Goal: Task Accomplishment & Management: Complete application form

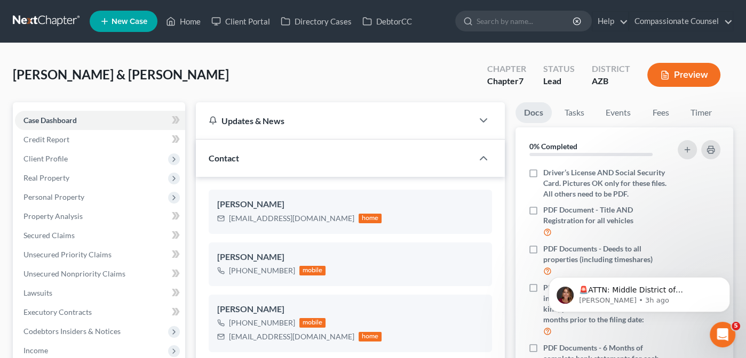
scroll to position [233, 0]
click at [187, 21] on link "Home" at bounding box center [183, 21] width 45 height 19
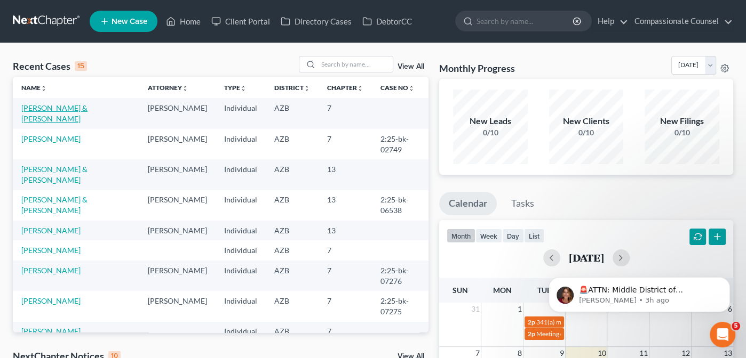
click at [62, 108] on link "[PERSON_NAME] & [PERSON_NAME]" at bounding box center [54, 113] width 66 height 20
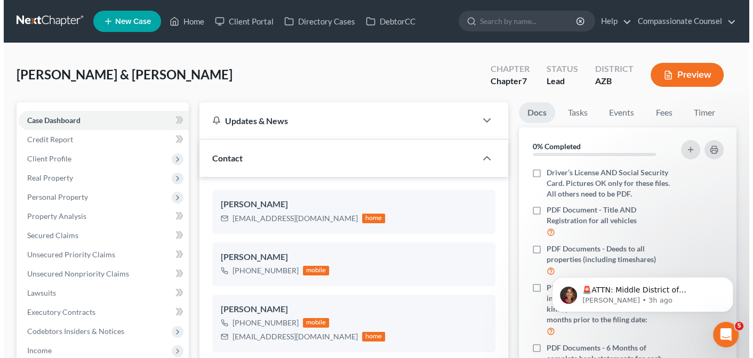
scroll to position [233, 0]
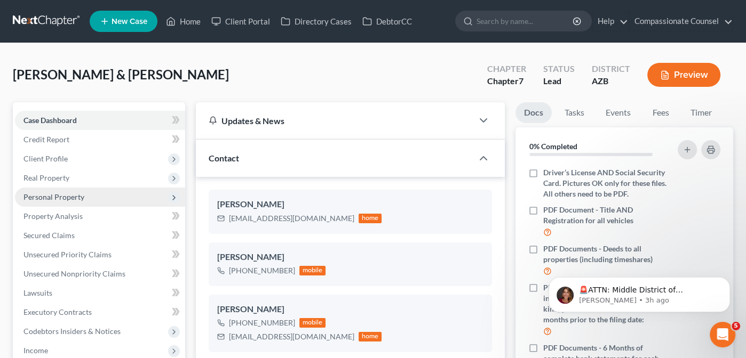
click at [36, 195] on span "Personal Property" at bounding box center [53, 197] width 61 height 9
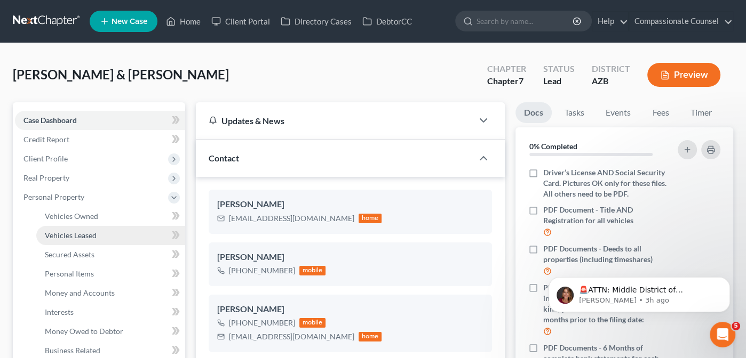
click at [73, 228] on link "Vehicles Leased" at bounding box center [110, 235] width 149 height 19
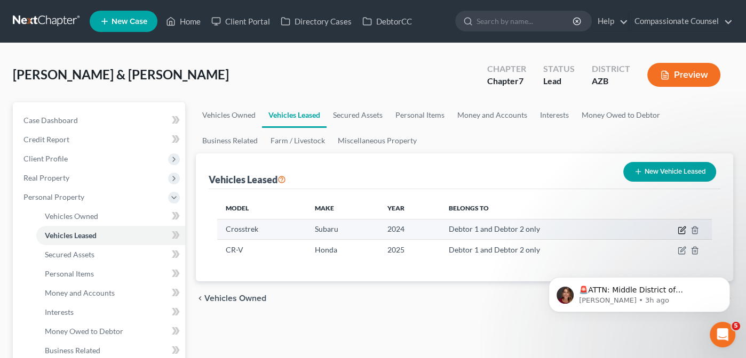
click at [684, 229] on icon "button" at bounding box center [681, 230] width 9 height 9
select select "0"
select select "2"
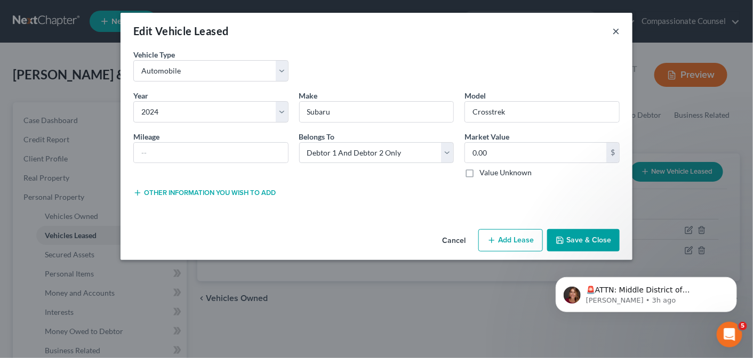
click at [614, 29] on button "×" at bounding box center [615, 31] width 7 height 13
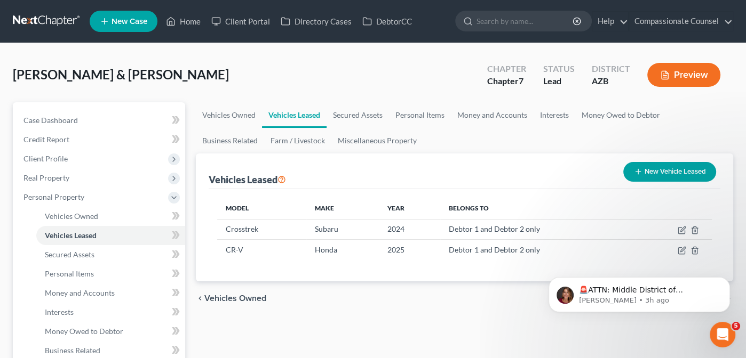
click at [675, 249] on div "🚨ATTN: Middle District of [US_STATE] The court has added a new Credit Counselin…" at bounding box center [639, 245] width 196 height 133
click at [677, 247] on div "🚨ATTN: Middle District of [US_STATE] The court has added a new Credit Counselin…" at bounding box center [639, 245] width 196 height 133
click at [725, 279] on icon "Dismiss notification" at bounding box center [727, 280] width 6 height 6
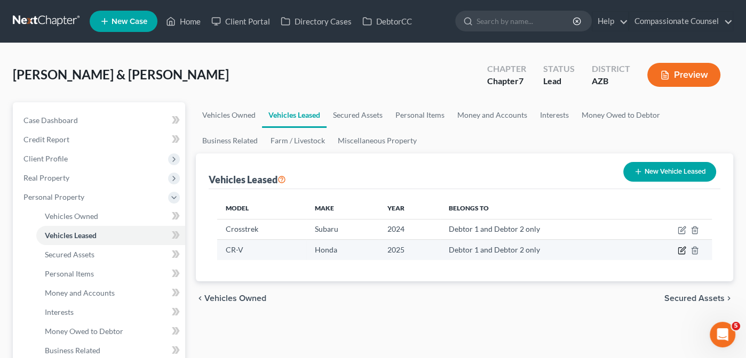
click at [680, 247] on icon "button" at bounding box center [681, 250] width 9 height 9
select select "0"
select select "1"
select select "2"
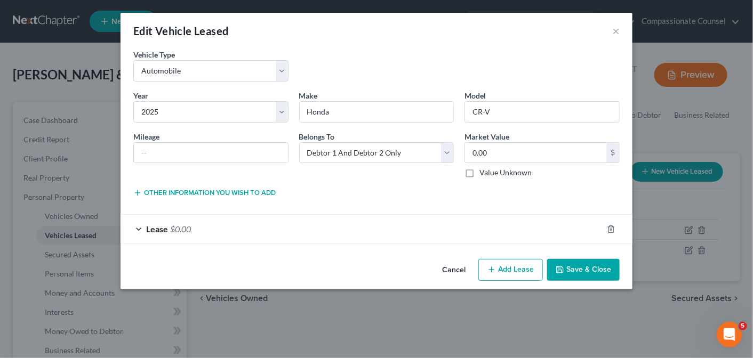
click at [139, 227] on div "Lease $0.00" at bounding box center [362, 229] width 482 height 28
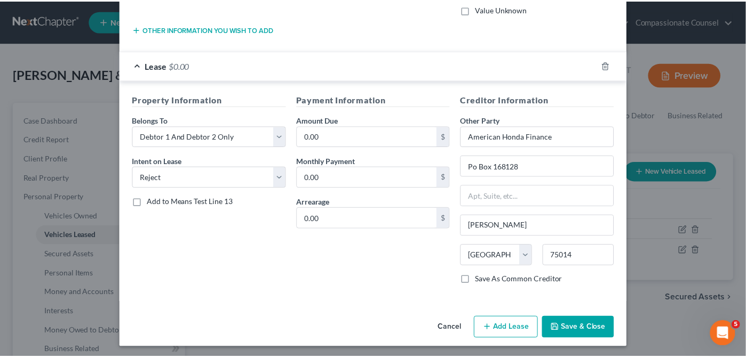
scroll to position [154, 0]
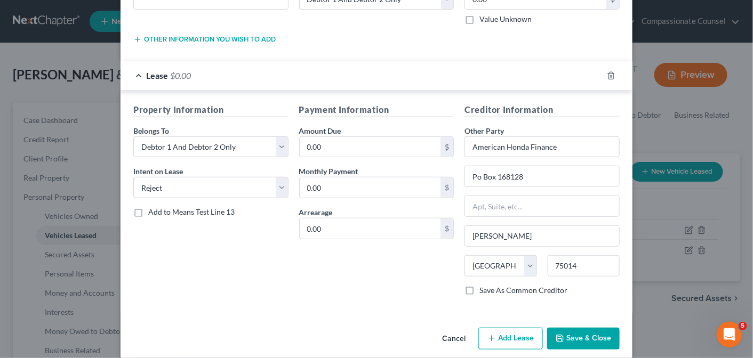
click at [580, 334] on button "Save & Close" at bounding box center [583, 339] width 73 height 22
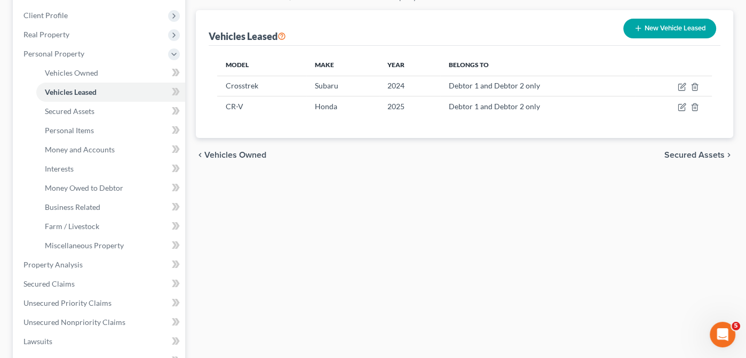
scroll to position [147, 0]
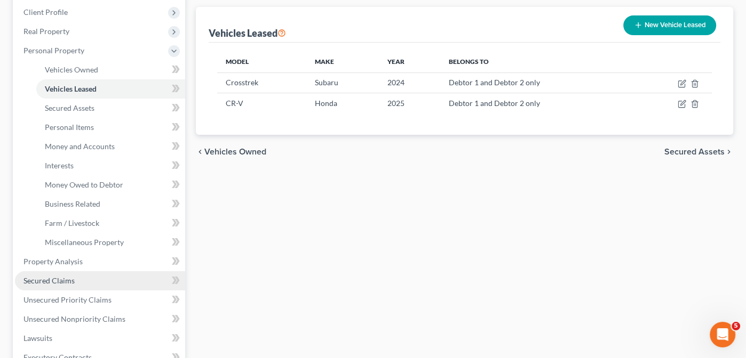
click at [45, 277] on span "Secured Claims" at bounding box center [48, 280] width 51 height 9
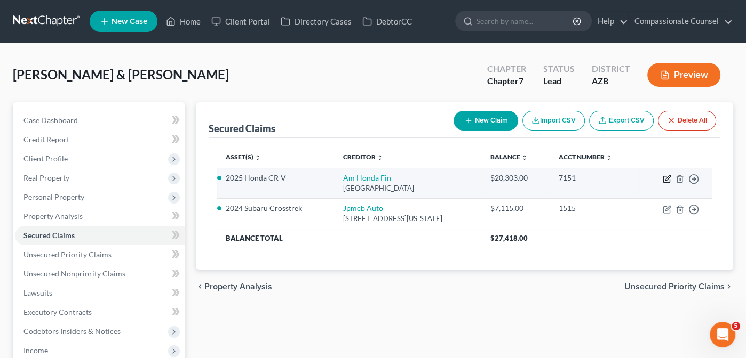
click at [667, 175] on icon "button" at bounding box center [666, 179] width 9 height 9
select select "45"
select select "5"
select select "2"
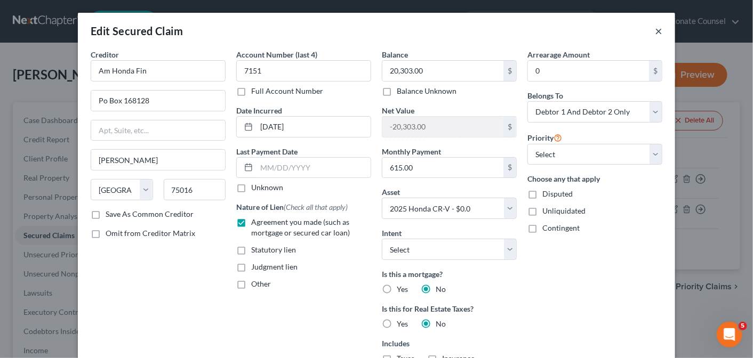
click at [655, 29] on button "×" at bounding box center [658, 31] width 7 height 13
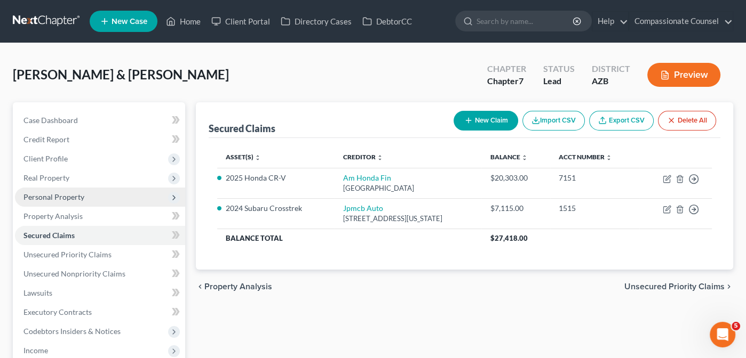
click at [46, 193] on span "Personal Property" at bounding box center [53, 197] width 61 height 9
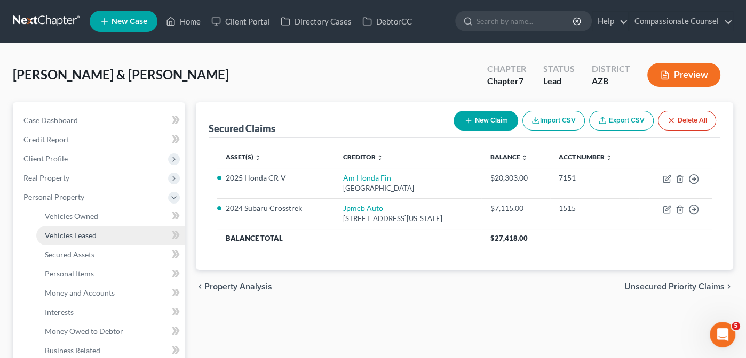
click at [78, 233] on span "Vehicles Leased" at bounding box center [71, 235] width 52 height 9
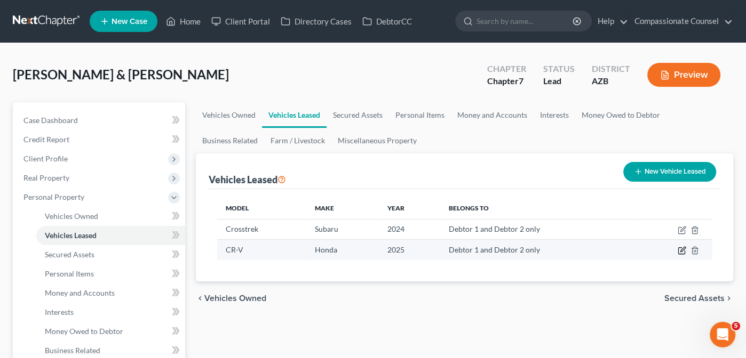
click at [682, 250] on icon "button" at bounding box center [681, 250] width 9 height 9
select select "0"
select select "1"
select select "2"
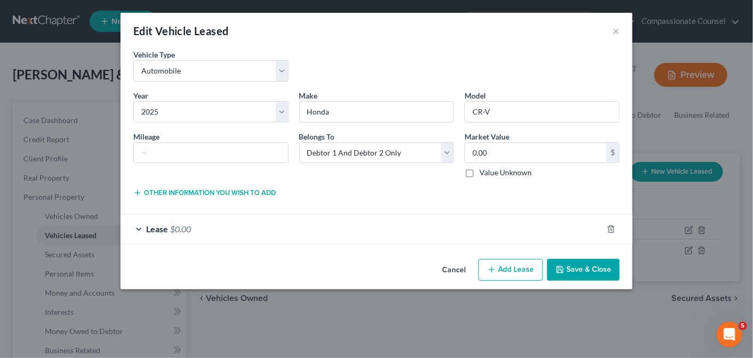
click at [138, 225] on div "Lease $0.00" at bounding box center [362, 229] width 482 height 28
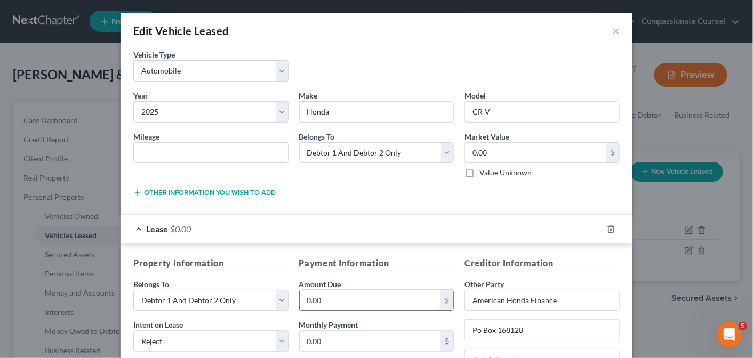
click at [326, 297] on input "0.00" at bounding box center [370, 301] width 141 height 20
type input "20,303.15"
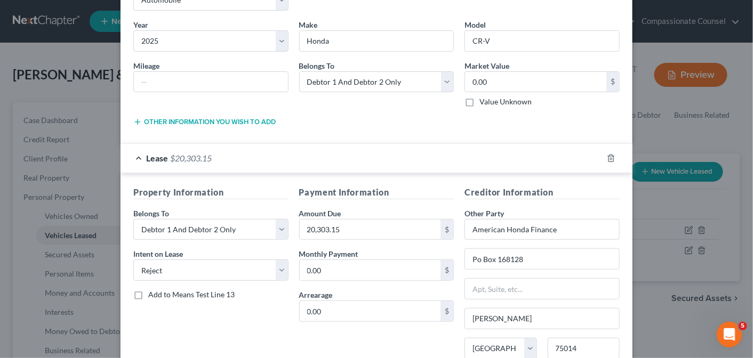
scroll to position [71, 0]
click at [310, 269] on input "0.00" at bounding box center [370, 270] width 141 height 20
type input "617.00"
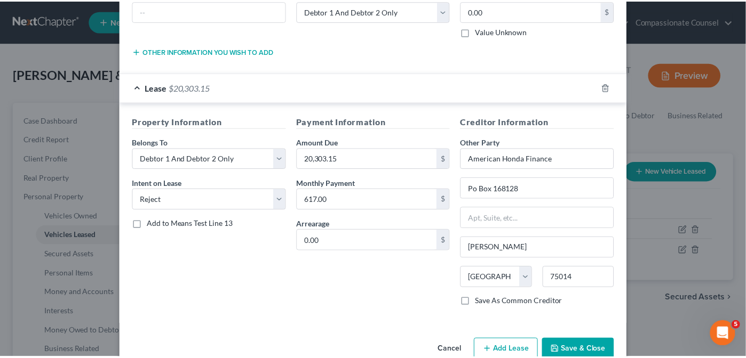
scroll to position [164, 0]
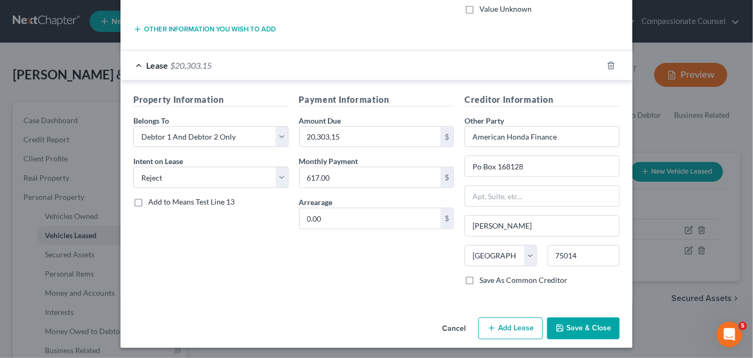
click at [572, 328] on button "Save & Close" at bounding box center [583, 329] width 73 height 22
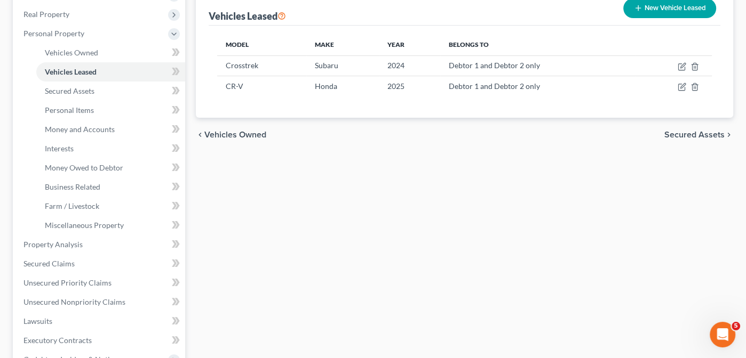
scroll to position [166, 0]
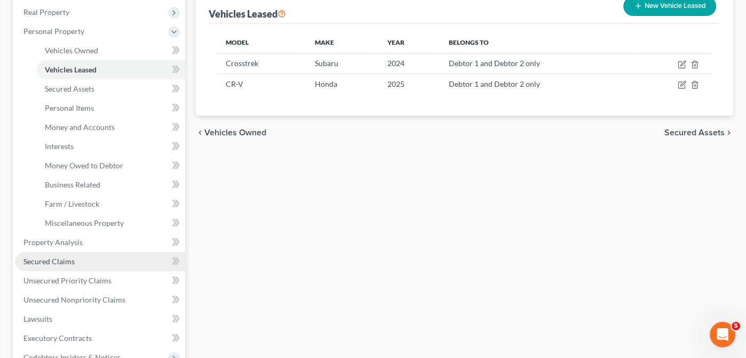
click at [41, 257] on span "Secured Claims" at bounding box center [48, 261] width 51 height 9
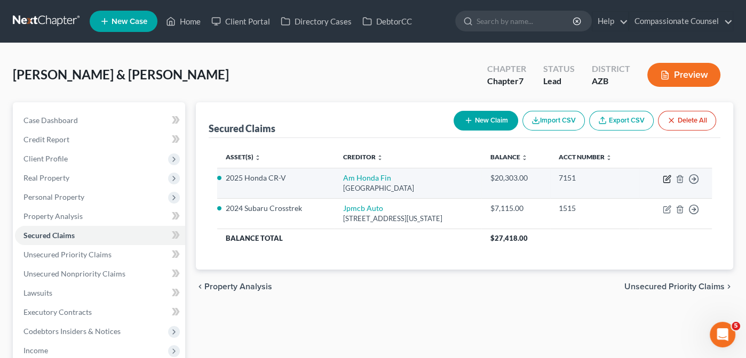
click at [667, 176] on icon "button" at bounding box center [667, 177] width 5 height 5
select select "45"
select select "5"
select select "2"
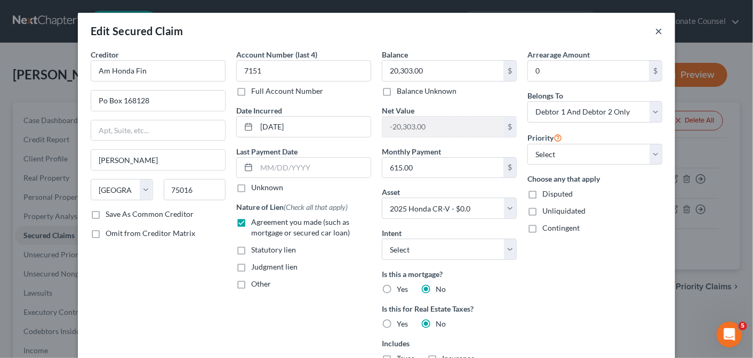
click at [655, 30] on button "×" at bounding box center [658, 31] width 7 height 13
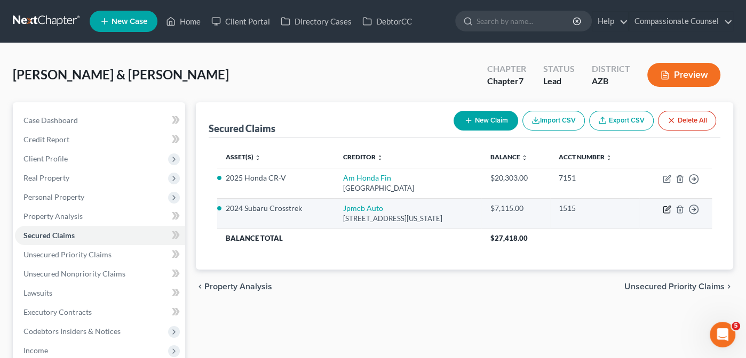
click at [669, 205] on icon "button" at bounding box center [666, 209] width 9 height 9
select select "19"
select select "4"
select select "1"
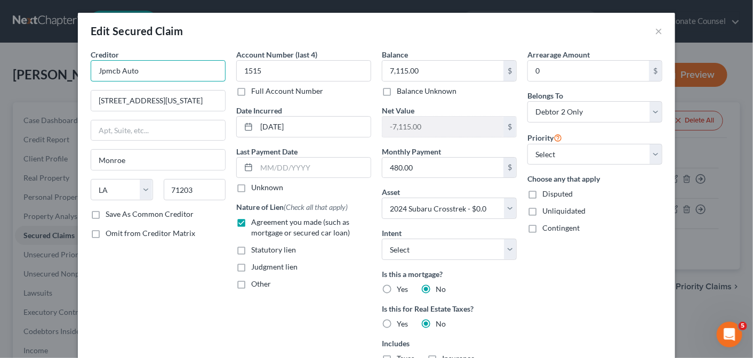
click at [97, 67] on input "Jpmcb Auto" at bounding box center [158, 70] width 135 height 21
click at [140, 69] on input "Jpmcb Auto" at bounding box center [158, 70] width 135 height 21
drag, startPoint x: 140, startPoint y: 69, endPoint x: 91, endPoint y: 66, distance: 49.7
click at [91, 66] on input "Jpmcb Auto" at bounding box center [158, 70] width 135 height 21
click at [655, 29] on button "×" at bounding box center [658, 31] width 7 height 13
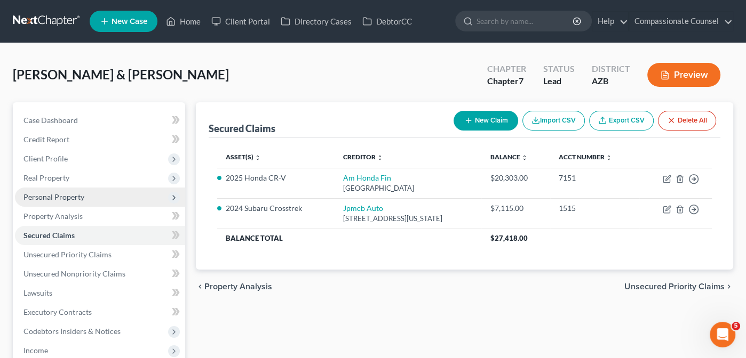
click at [46, 198] on span "Personal Property" at bounding box center [53, 197] width 61 height 9
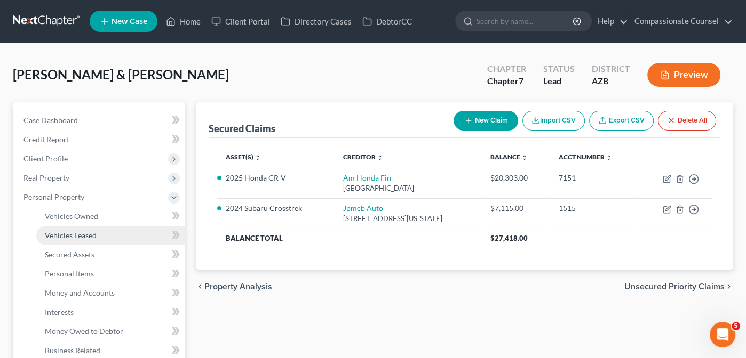
click at [63, 234] on span "Vehicles Leased" at bounding box center [71, 235] width 52 height 9
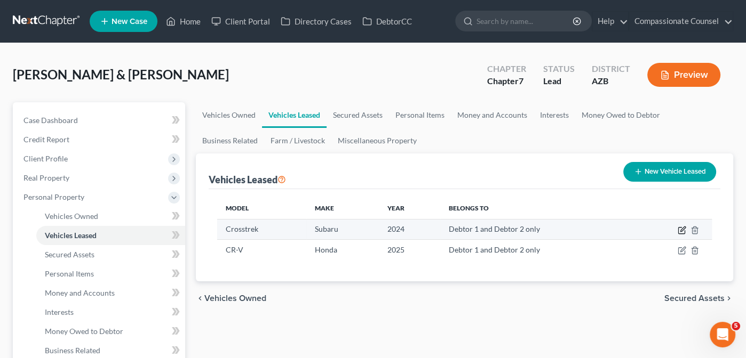
click at [681, 226] on icon "button" at bounding box center [681, 230] width 9 height 9
select select "0"
select select "2"
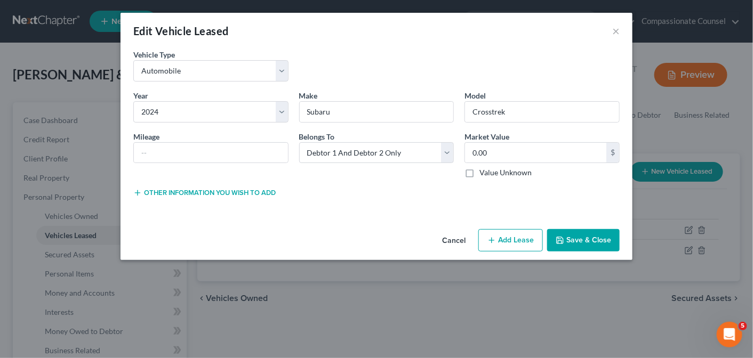
click at [513, 241] on button "Add Lease" at bounding box center [510, 240] width 65 height 22
select select "2"
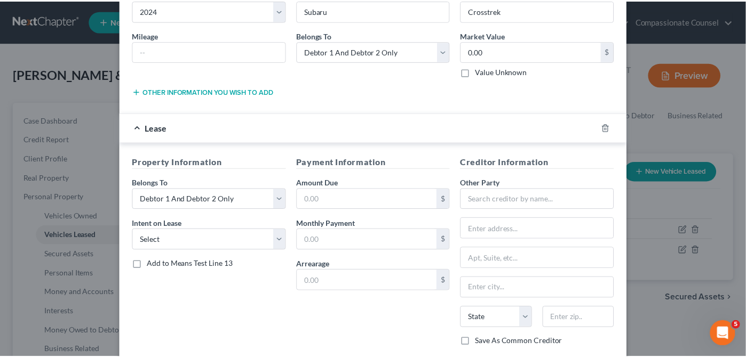
scroll to position [164, 0]
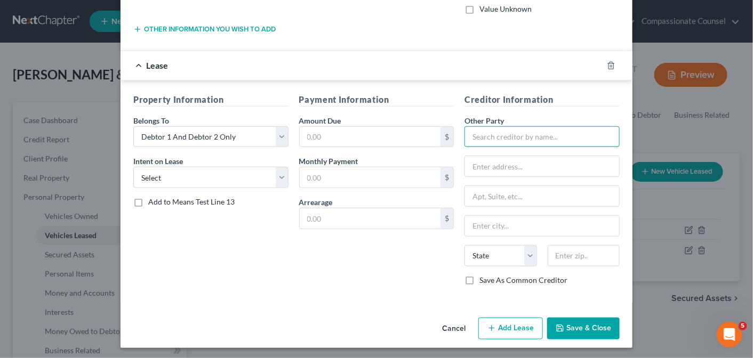
click at [479, 138] on input "text" at bounding box center [542, 136] width 155 height 21
paste input "Jpmcb Auto"
type input "Jpmcb Auto"
click at [566, 255] on input "text" at bounding box center [584, 255] width 72 height 21
type input "71203"
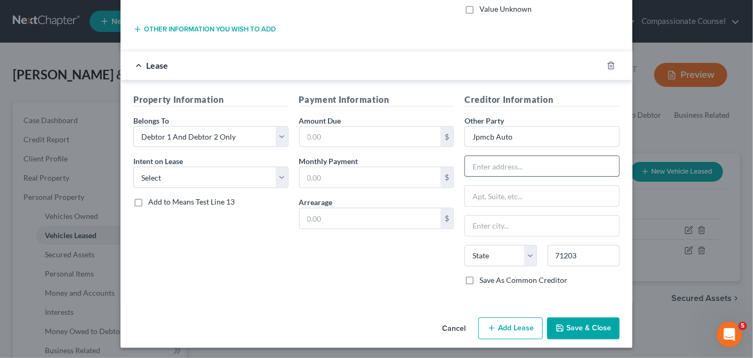
type input "Monroe"
select select "19"
click at [483, 162] on input "text" at bounding box center [542, 166] width 154 height 20
type input "[STREET_ADDRESS][US_STATE]"
click at [395, 259] on div "Payment Information Amount Due $ Monthly Payment $ Arrearage $" at bounding box center [377, 193] width 166 height 201
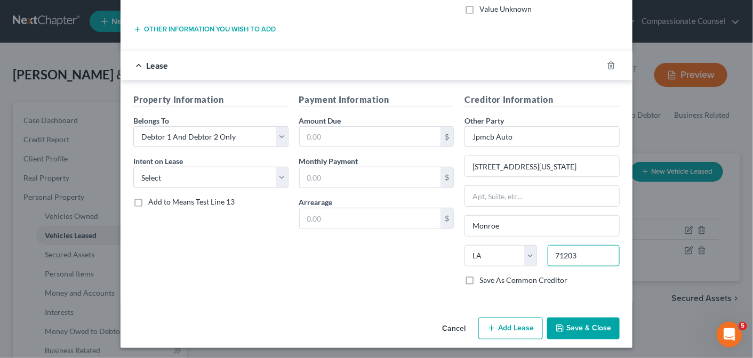
click at [577, 253] on input "71203" at bounding box center [584, 255] width 72 height 21
type input "71205"
click at [367, 266] on div "Payment Information Amount Due $ Monthly Payment $ Arrearage $" at bounding box center [377, 193] width 166 height 201
click at [573, 323] on button "Save & Close" at bounding box center [583, 329] width 73 height 22
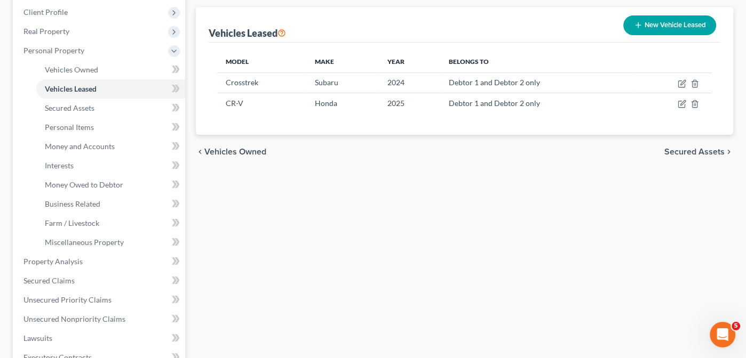
scroll to position [153, 0]
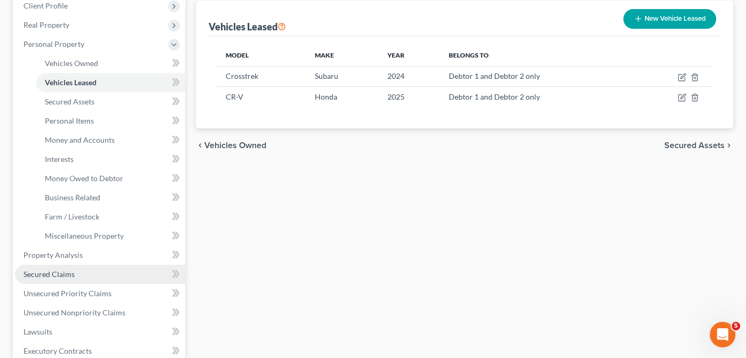
click at [42, 273] on span "Secured Claims" at bounding box center [48, 274] width 51 height 9
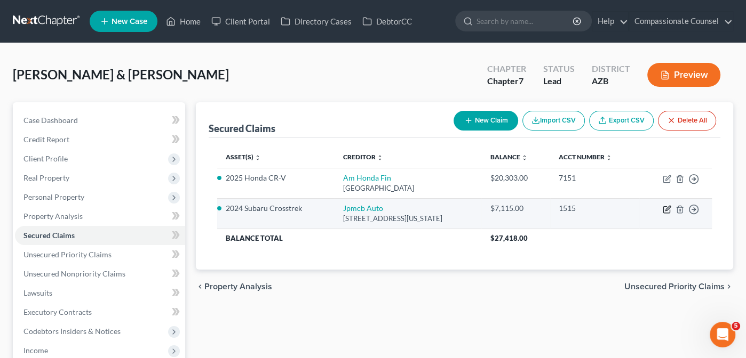
click at [667, 205] on icon "button" at bounding box center [666, 209] width 9 height 9
select select "19"
select select "4"
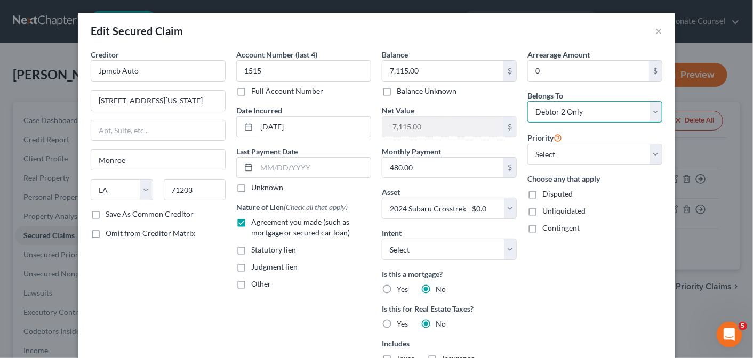
click at [654, 110] on select "Select Debtor 1 Only Debtor 2 Only Debtor 1 And Debtor 2 Only At Least One Of T…" at bounding box center [594, 111] width 135 height 21
select select "2"
click at [527, 101] on select "Select Debtor 1 Only Debtor 2 Only Debtor 1 And Debtor 2 Only At Least One Of T…" at bounding box center [594, 111] width 135 height 21
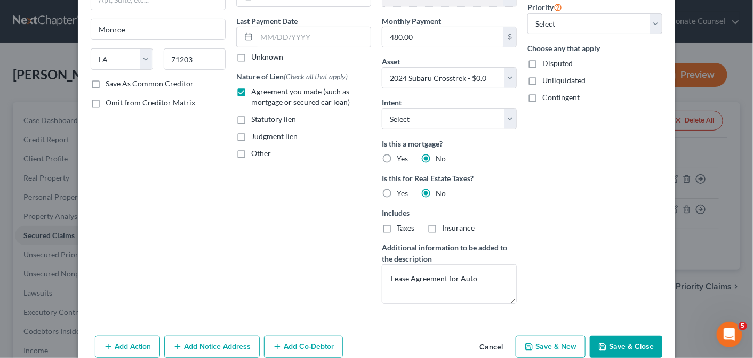
scroll to position [138, 0]
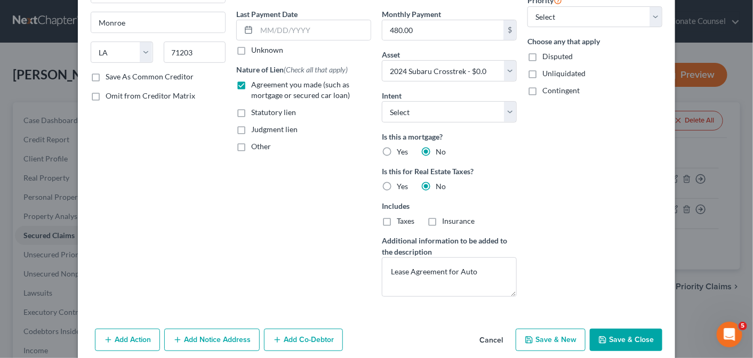
click at [622, 346] on button "Save & Close" at bounding box center [626, 340] width 73 height 22
select select
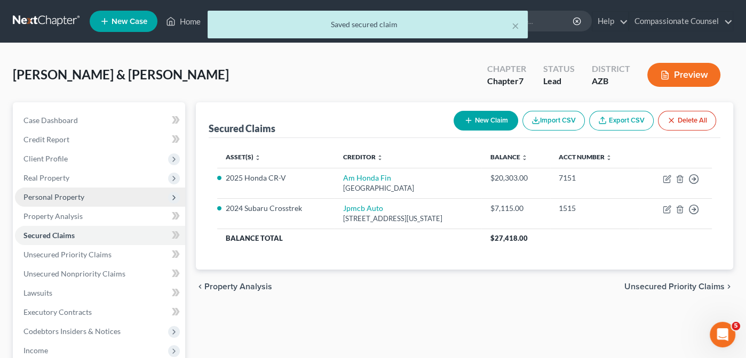
click at [38, 195] on span "Personal Property" at bounding box center [53, 197] width 61 height 9
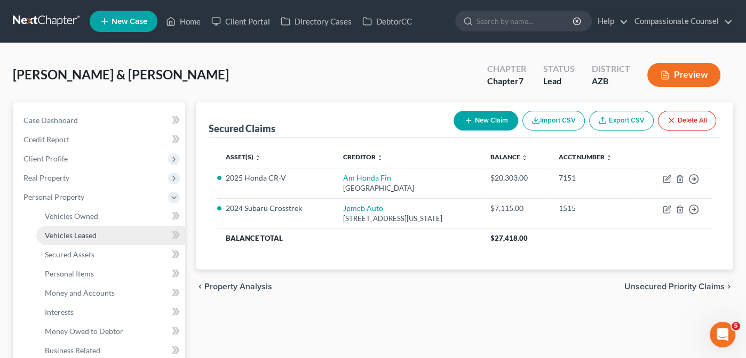
click at [63, 232] on span "Vehicles Leased" at bounding box center [71, 235] width 52 height 9
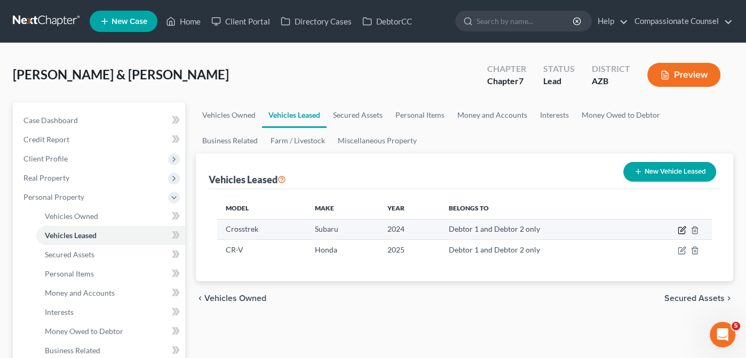
click at [684, 228] on icon "button" at bounding box center [682, 229] width 5 height 5
select select "0"
select select "2"
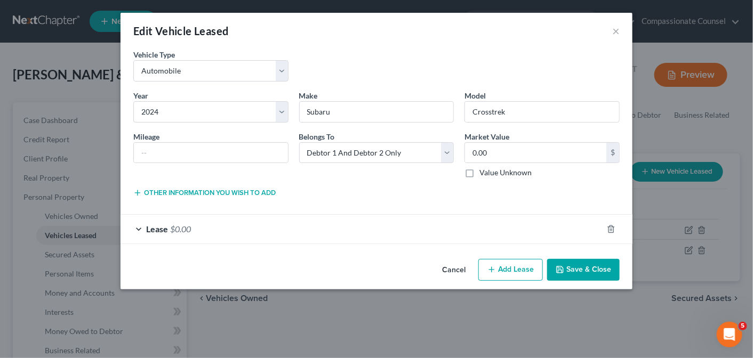
click at [138, 225] on div "Lease $0.00" at bounding box center [362, 229] width 482 height 28
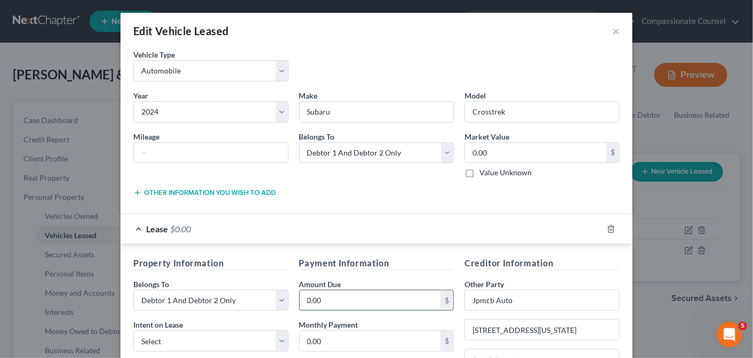
click at [334, 293] on input "0.00" at bounding box center [370, 301] width 141 height 20
type input "7,115.00"
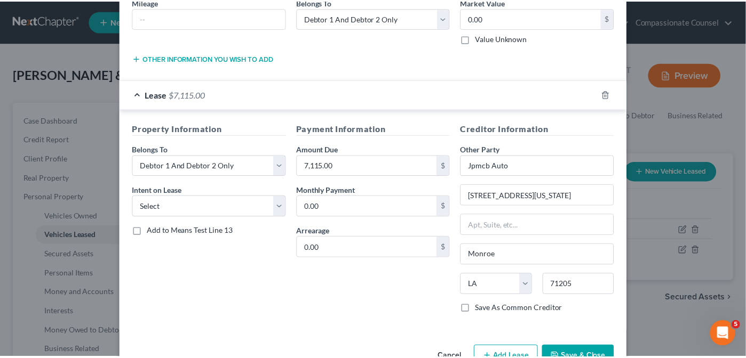
scroll to position [135, 0]
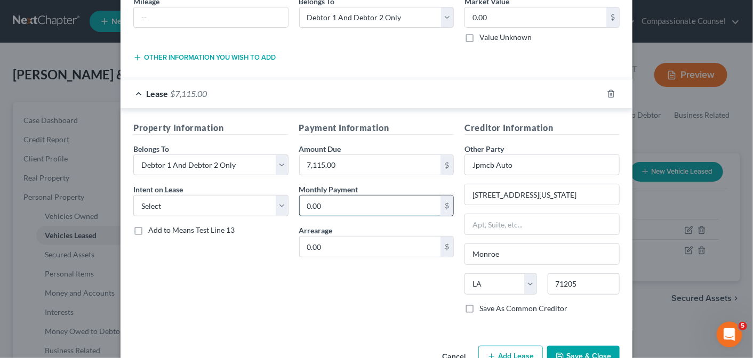
click at [359, 205] on input "0.00" at bounding box center [370, 206] width 141 height 20
type input "480.00"
click at [278, 205] on select "Select None Assume Reject" at bounding box center [210, 205] width 155 height 21
select select "1"
click at [133, 195] on select "Select None Assume Reject" at bounding box center [210, 205] width 155 height 21
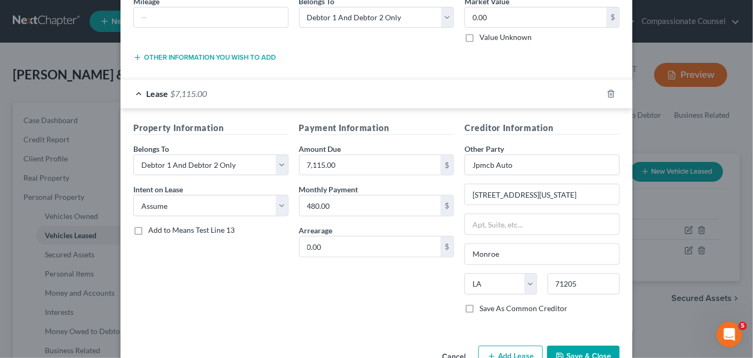
click at [593, 347] on button "Save & Close" at bounding box center [583, 357] width 73 height 22
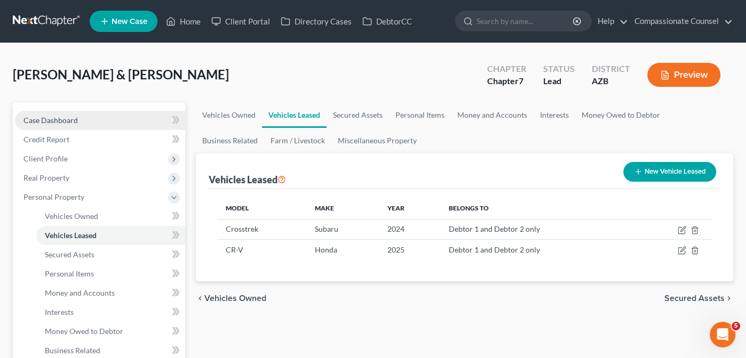
click at [41, 116] on span "Case Dashboard" at bounding box center [50, 120] width 54 height 9
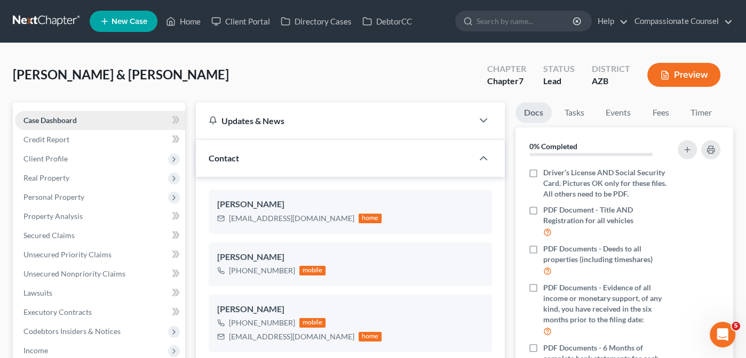
scroll to position [233, 0]
click at [192, 21] on link "Home" at bounding box center [183, 21] width 45 height 19
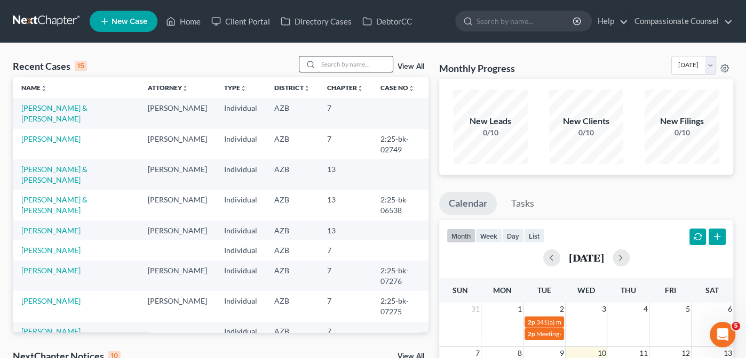
click at [337, 61] on input "search" at bounding box center [355, 64] width 75 height 15
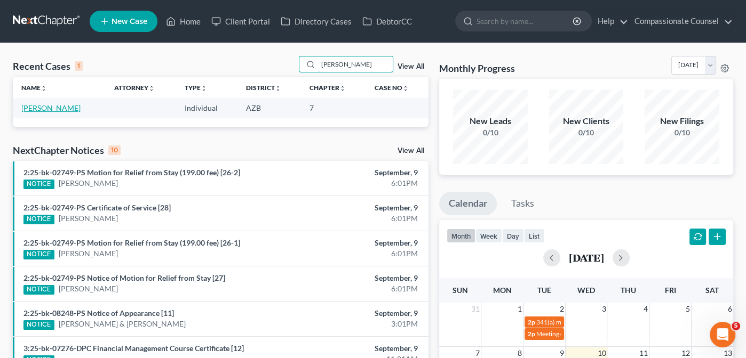
type input "[PERSON_NAME]"
click at [37, 110] on link "[PERSON_NAME]" at bounding box center [50, 107] width 59 height 9
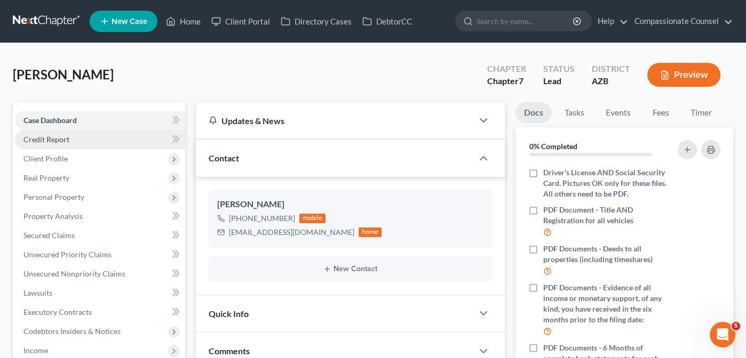
click at [37, 138] on span "Credit Report" at bounding box center [46, 139] width 46 height 9
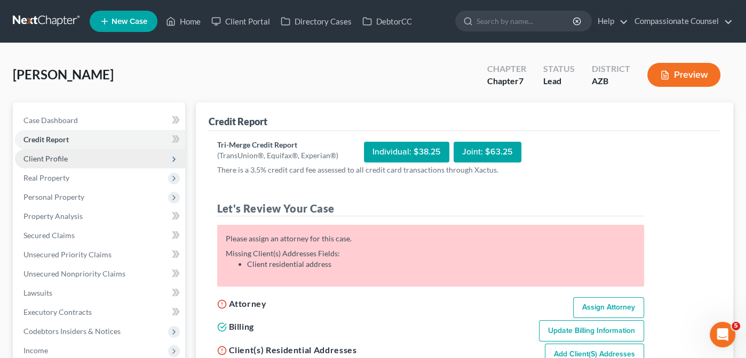
click at [38, 161] on span "Client Profile" at bounding box center [45, 158] width 44 height 9
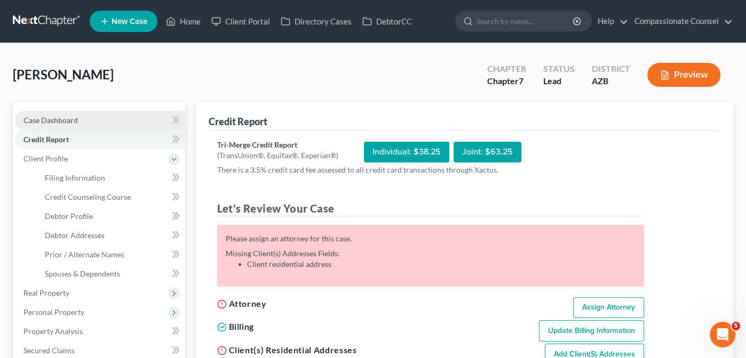
click at [43, 118] on span "Case Dashboard" at bounding box center [50, 120] width 54 height 9
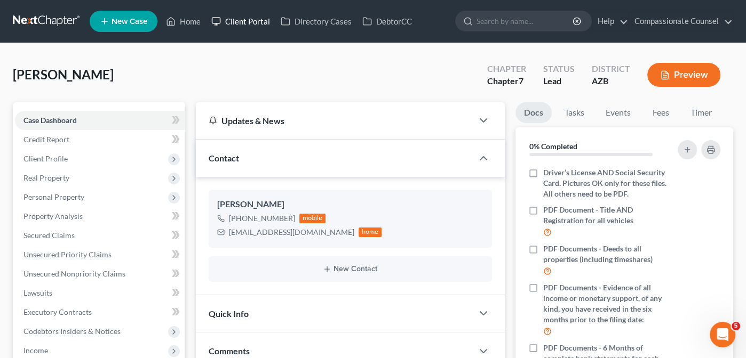
click at [249, 25] on link "Client Portal" at bounding box center [240, 21] width 69 height 19
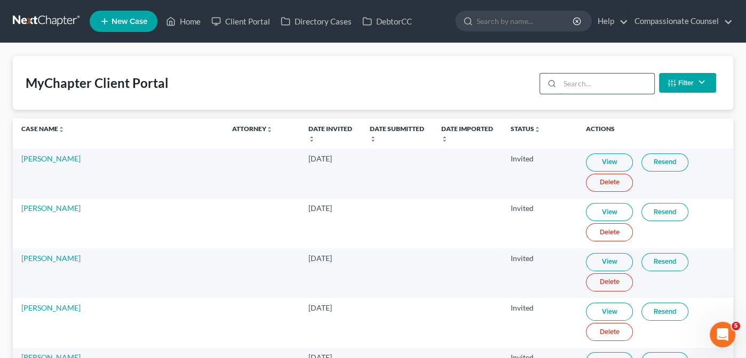
click at [601, 82] on input "search" at bounding box center [606, 84] width 94 height 20
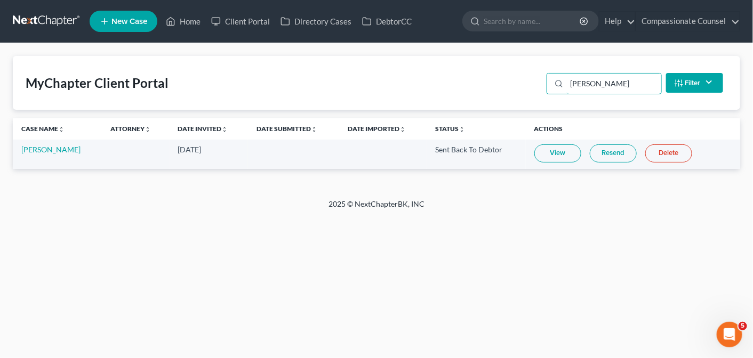
type input "[PERSON_NAME]"
click at [557, 149] on link "View" at bounding box center [557, 154] width 47 height 18
click at [37, 149] on link "[PERSON_NAME]" at bounding box center [50, 149] width 59 height 9
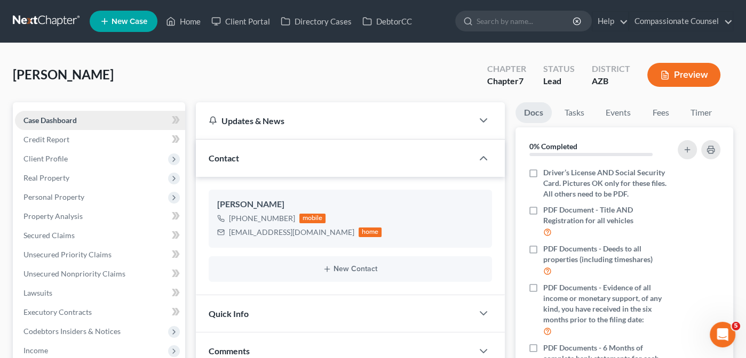
click at [43, 116] on span "Case Dashboard" at bounding box center [49, 120] width 53 height 9
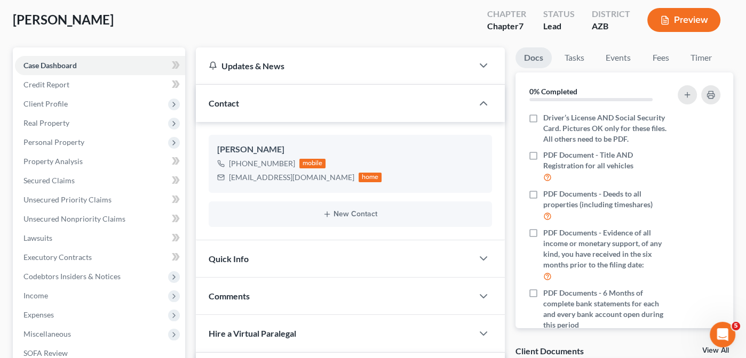
scroll to position [56, 0]
